Goal: Task Accomplishment & Management: Use online tool/utility

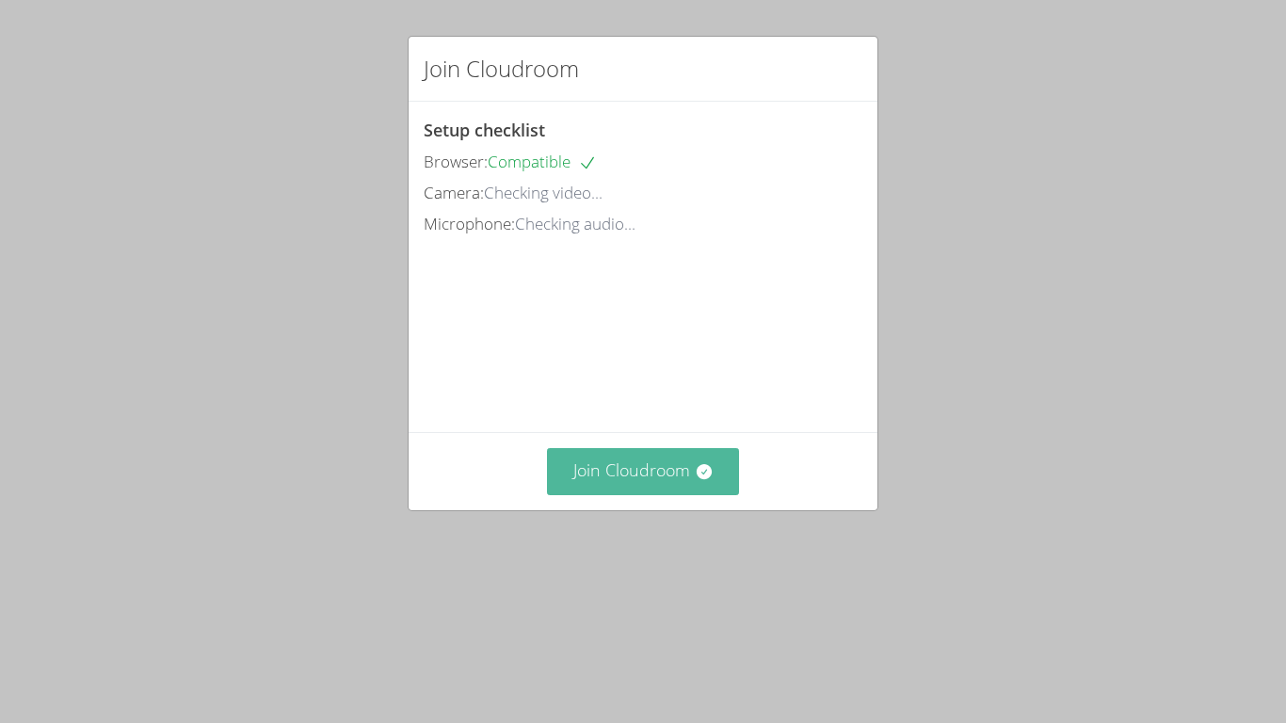
click at [656, 494] on button "Join Cloudroom" at bounding box center [643, 471] width 193 height 46
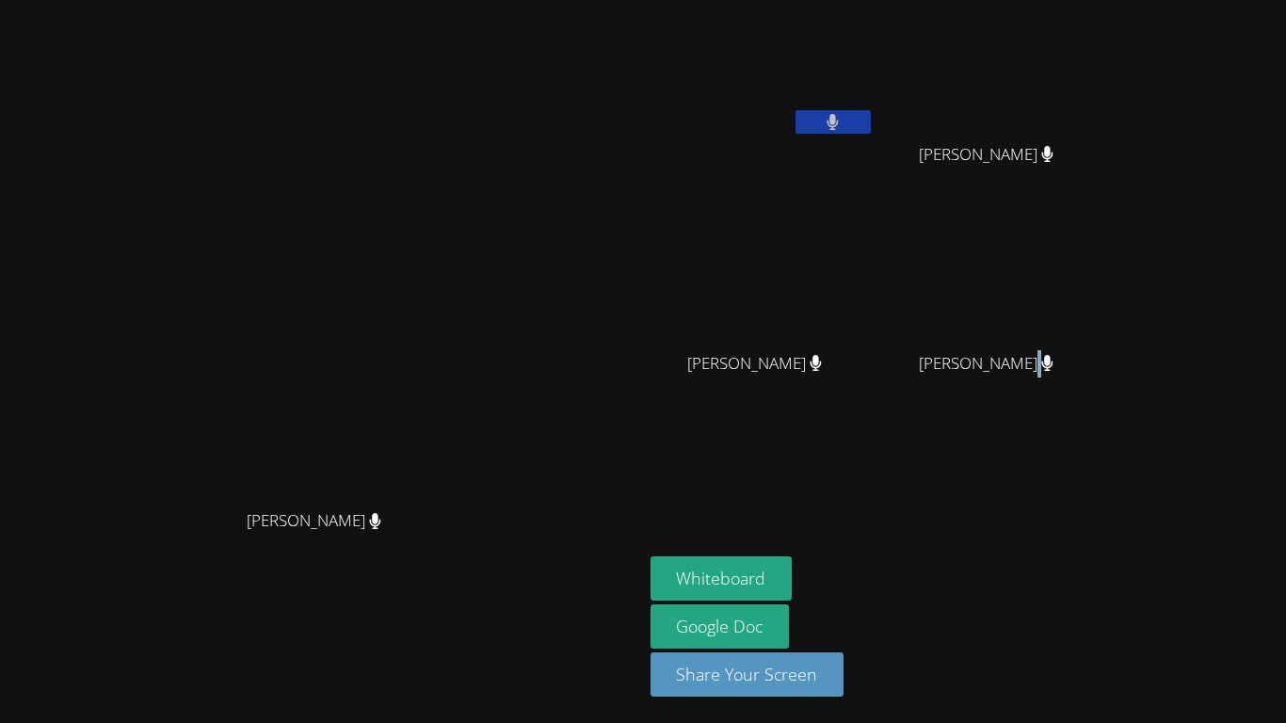
click at [635, 501] on div "[PERSON_NAME]" at bounding box center [322, 324] width 628 height 353
click at [793, 560] on button "Whiteboard" at bounding box center [721, 578] width 142 height 44
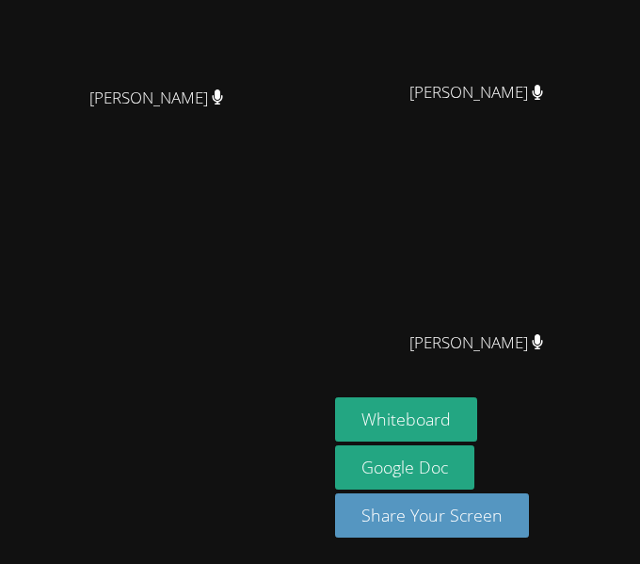
scroll to position [546, 0]
click at [347, 322] on video at bounding box center [484, 238] width 282 height 168
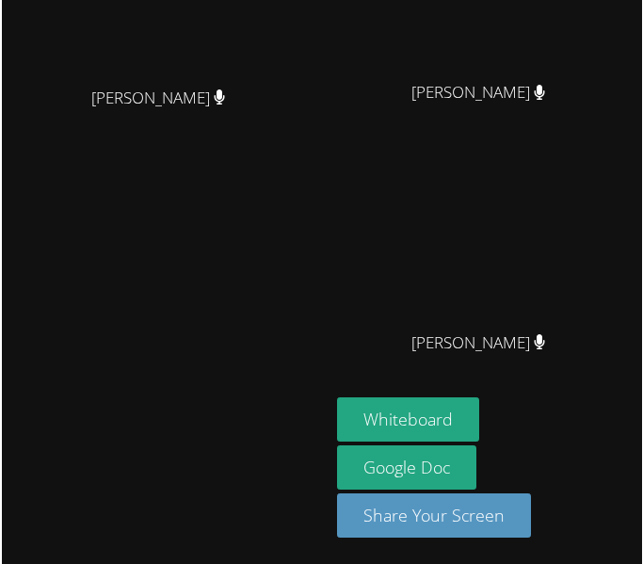
scroll to position [569, 0]
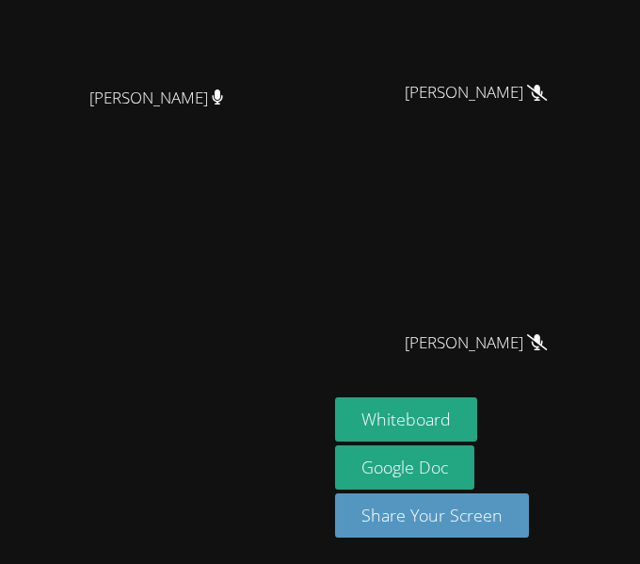
drag, startPoint x: 564, startPoint y: 443, endPoint x: 621, endPoint y: 443, distance: 57.4
click at [621, 443] on div "Whiteboard Google Doc Share Your Screen" at bounding box center [483, 474] width 297 height 155
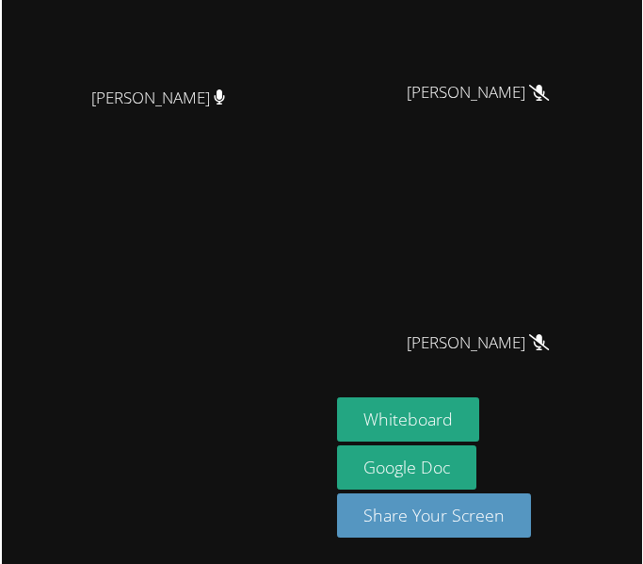
scroll to position [570, 0]
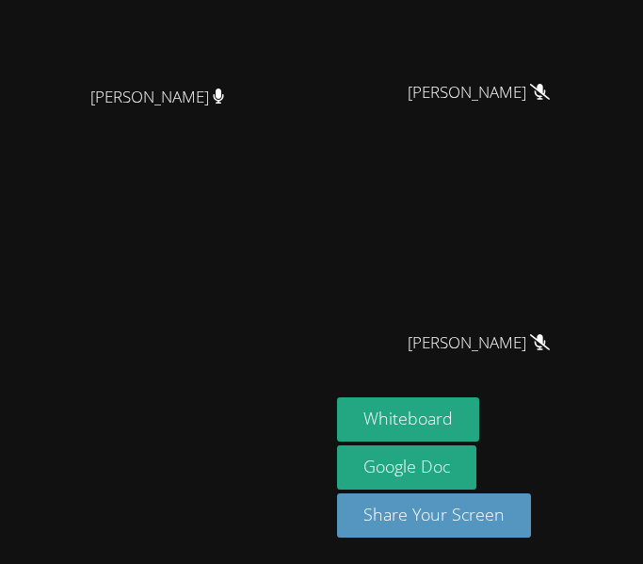
click at [287, 209] on div "[PERSON_NAME] [PERSON_NAME]" at bounding box center [165, 25] width 314 height 1061
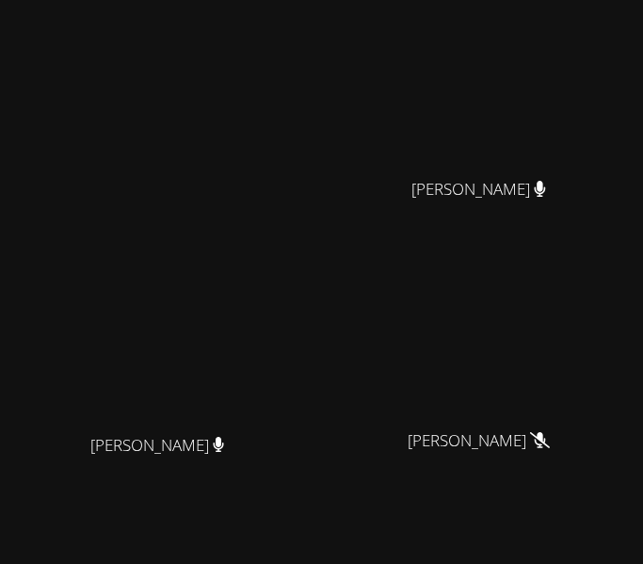
scroll to position [165, 0]
click at [213, 452] on icon at bounding box center [219, 444] width 12 height 16
click at [537, 196] on icon at bounding box center [540, 188] width 11 height 16
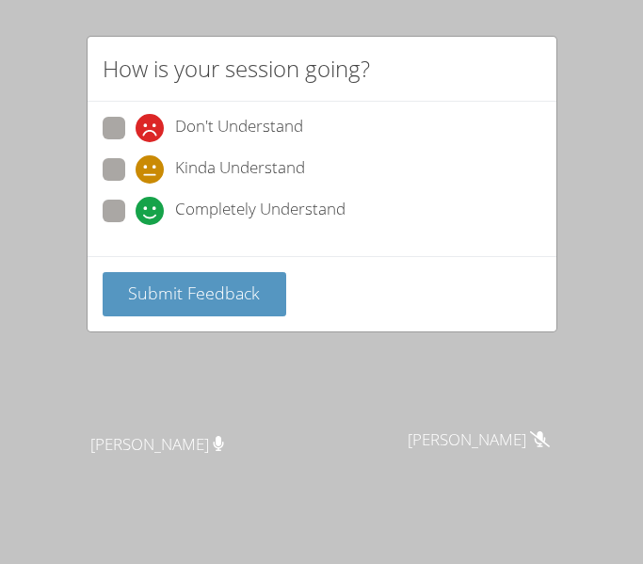
click at [205, 137] on span "Don't Understand" at bounding box center [239, 128] width 128 height 28
click at [152, 133] on input "Don't Understand" at bounding box center [144, 125] width 16 height 16
radio input "true"
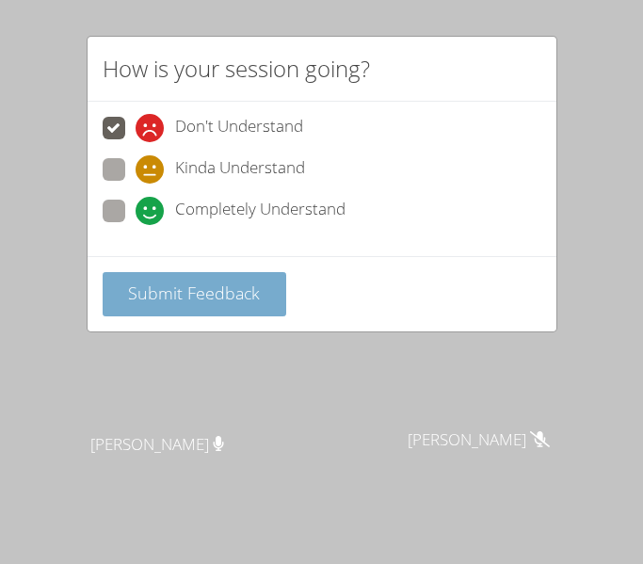
click at [229, 273] on button "Submit Feedback" at bounding box center [195, 294] width 185 height 44
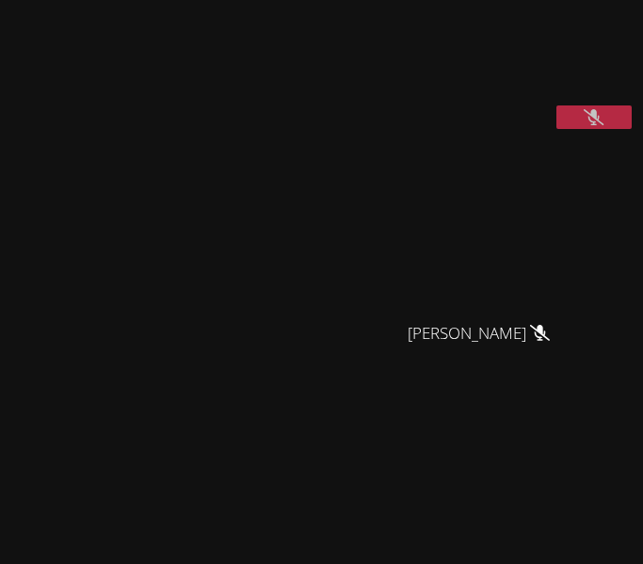
scroll to position [0, 0]
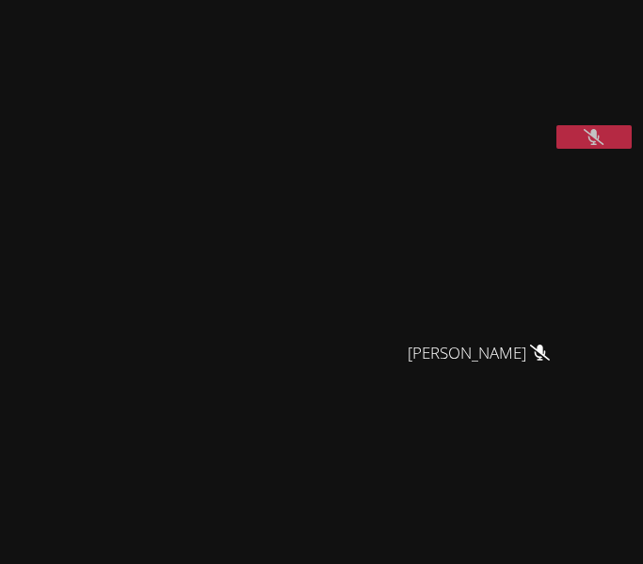
click at [589, 145] on icon at bounding box center [594, 137] width 20 height 16
click at [589, 145] on icon at bounding box center [593, 137] width 11 height 16
click at [593, 145] on icon at bounding box center [594, 137] width 20 height 16
